Goal: Information Seeking & Learning: Learn about a topic

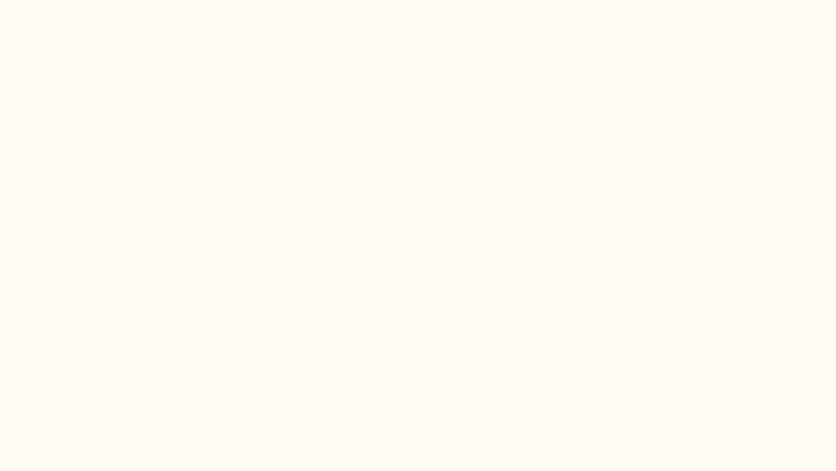
click at [630, 0] on html at bounding box center [418, 0] width 836 height 0
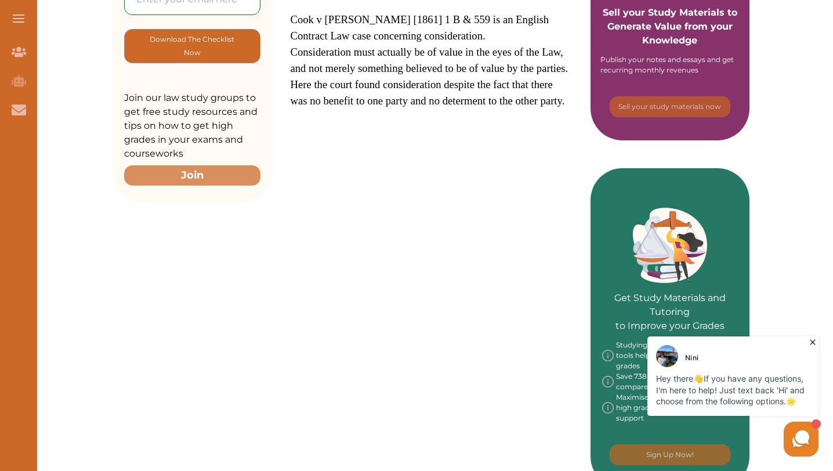
scroll to position [133, 0]
